Goal: Task Accomplishment & Management: Manage account settings

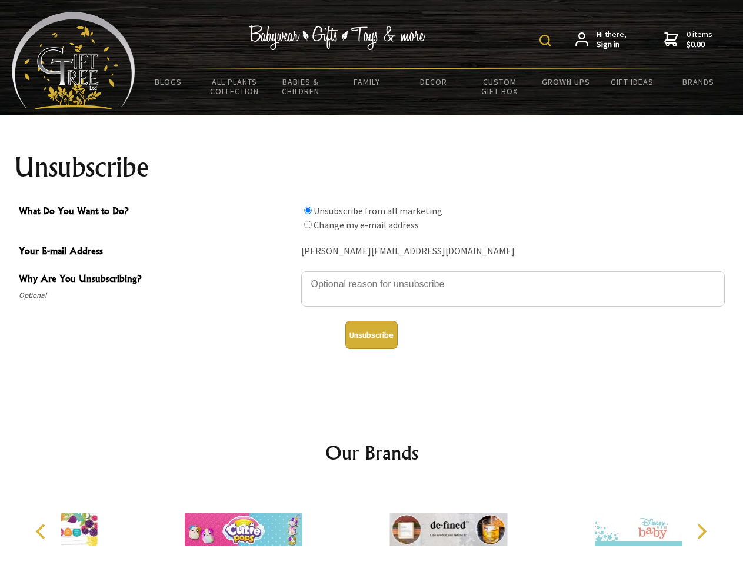
click at [547, 41] on img at bounding box center [546, 41] width 12 height 12
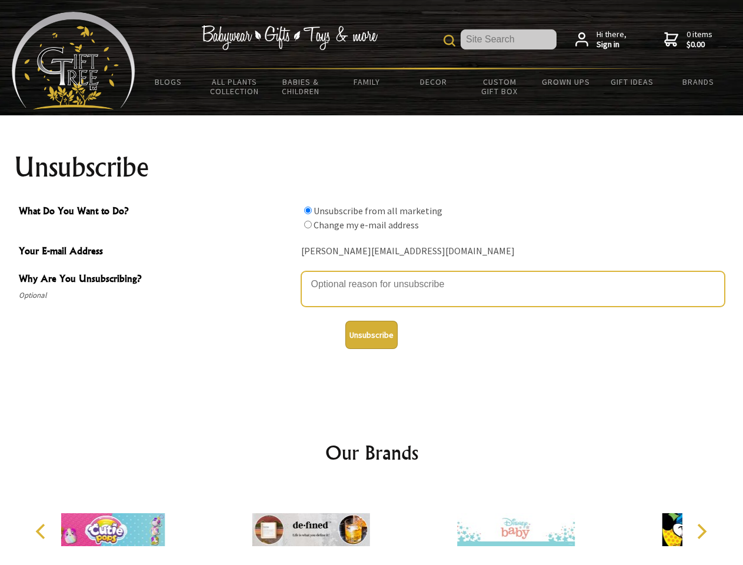
click at [372, 275] on textarea "Why Are You Unsubscribing?" at bounding box center [513, 288] width 424 height 35
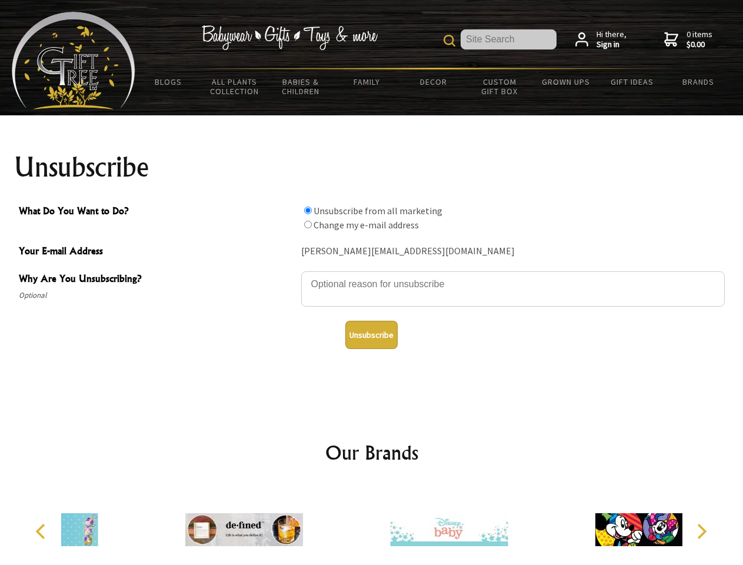
click at [308, 210] on input "What Do You Want to Do?" at bounding box center [308, 211] width 8 height 8
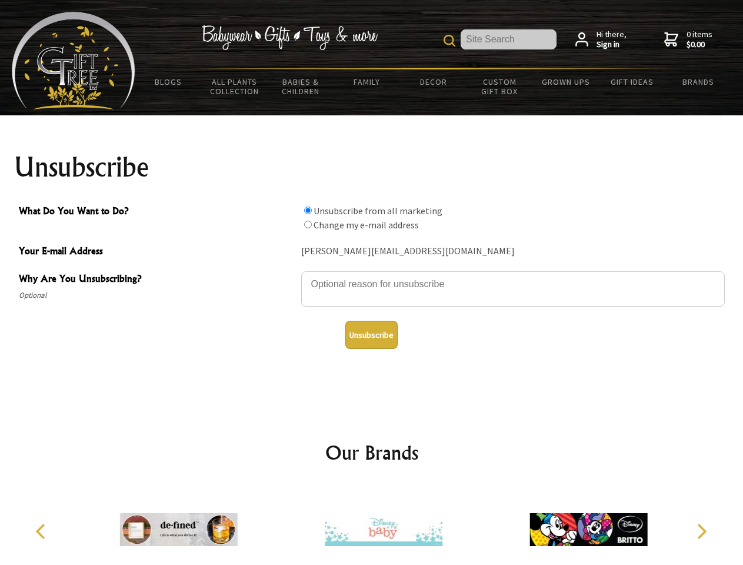
click at [308, 224] on input "What Do You Want to Do?" at bounding box center [308, 225] width 8 height 8
radio input "true"
click at [371, 335] on button "Unsubscribe" at bounding box center [371, 335] width 52 height 28
